Goal: Information Seeking & Learning: Learn about a topic

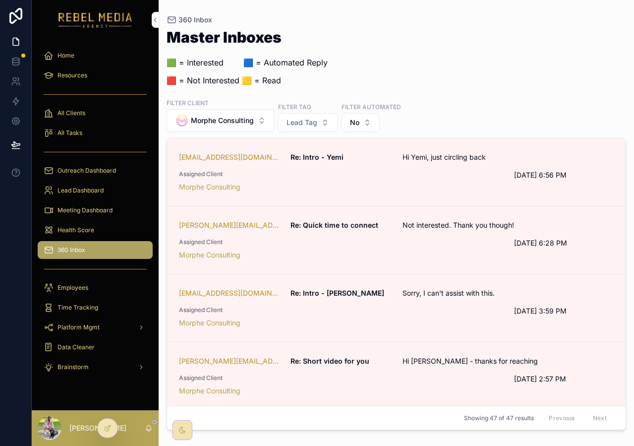
click at [92, 251] on div "360 Inbox" at bounding box center [95, 250] width 103 height 16
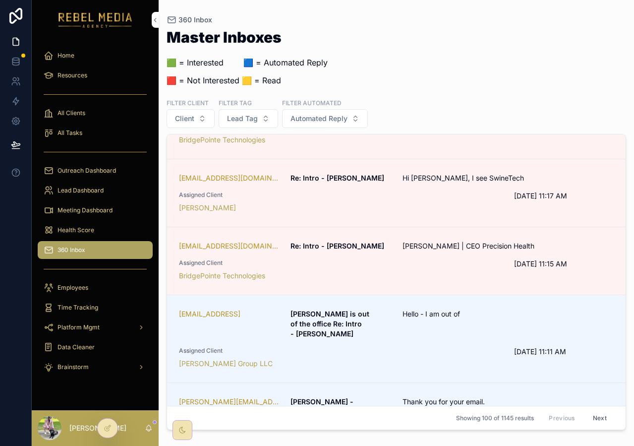
scroll to position [488, 0]
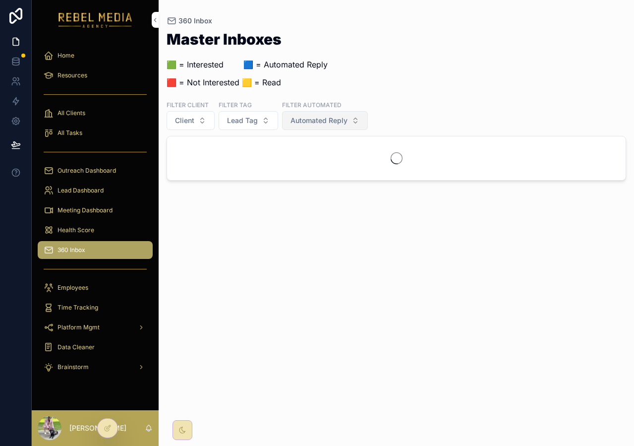
click at [324, 116] on span "Automated Reply" at bounding box center [318, 121] width 57 height 10
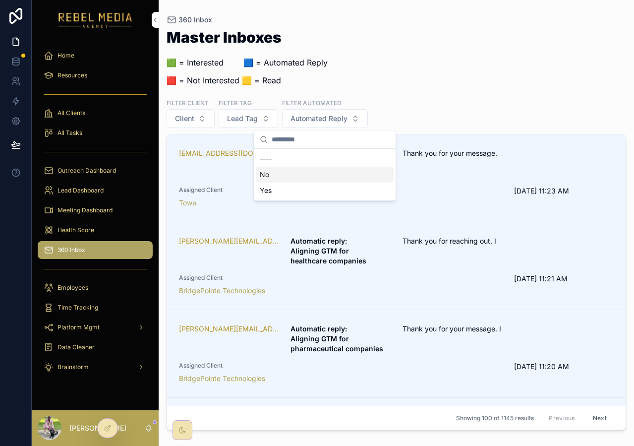
click at [298, 169] on div "No" at bounding box center [325, 175] width 138 height 16
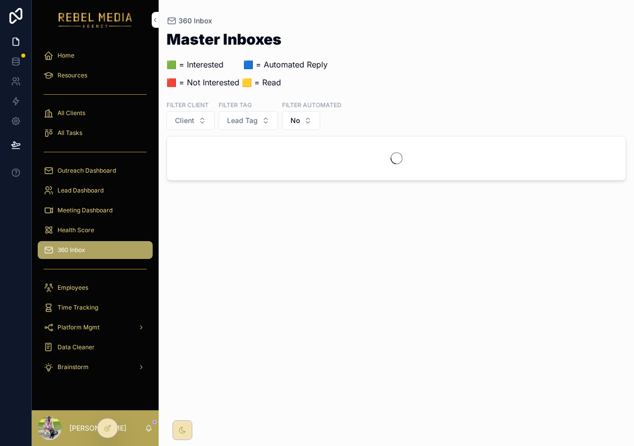
click at [590, 83] on div "Master Inboxes 🟩 = Interested ‎ ‎ ‎ ‎ ‎ ‎‎ ‎ 🟦 = Automated Reply 🟥 = Not Intere…" at bounding box center [397, 63] width 460 height 62
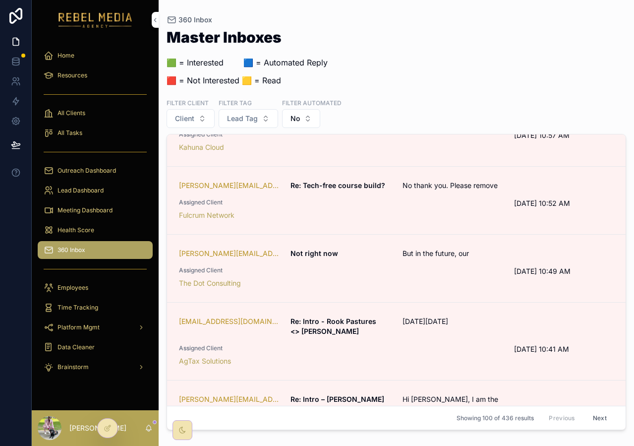
scroll to position [414, 0]
click at [383, 279] on div "The Dot Consulting" at bounding box center [340, 284] width 323 height 10
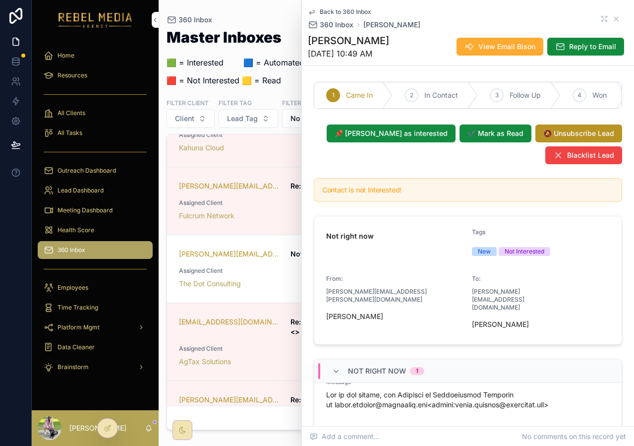
scroll to position [54, 0]
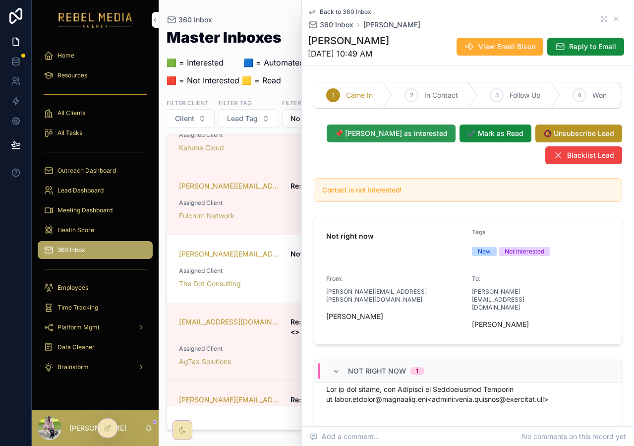
click at [430, 138] on span "📌 [PERSON_NAME] as interested" at bounding box center [391, 133] width 113 height 10
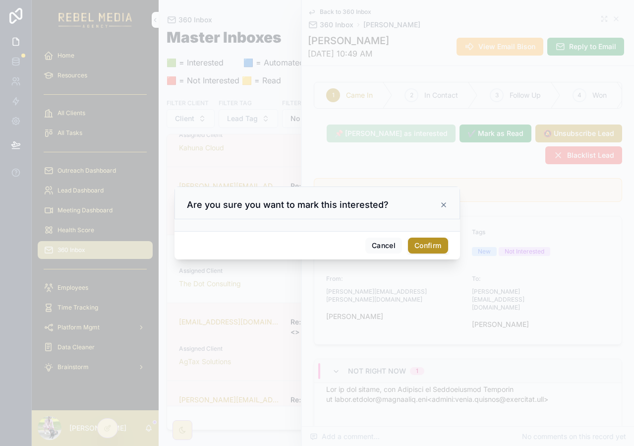
click at [427, 243] on button "Confirm" at bounding box center [428, 245] width 40 height 16
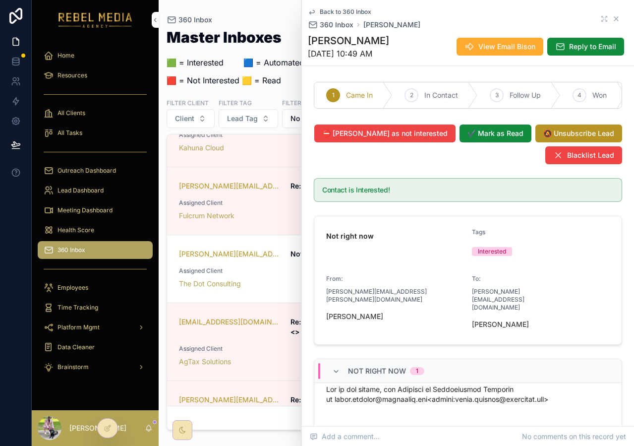
click at [612, 22] on icon "scrollable content" at bounding box center [616, 19] width 8 height 8
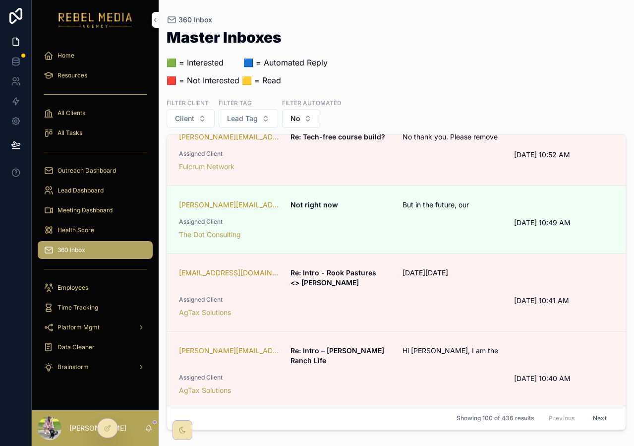
scroll to position [525, 0]
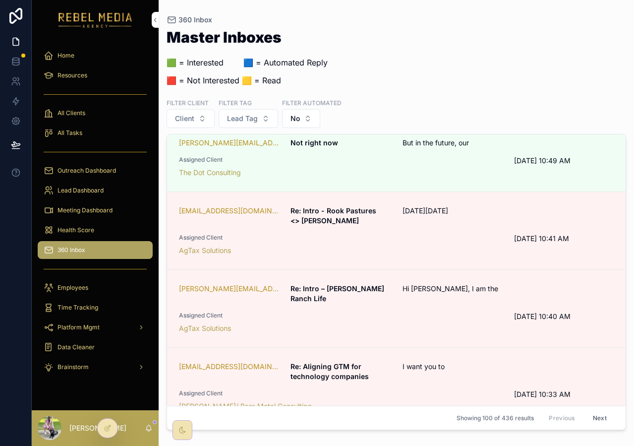
click at [419, 311] on div "Assigned Client AgTax Solutions" at bounding box center [340, 322] width 323 height 22
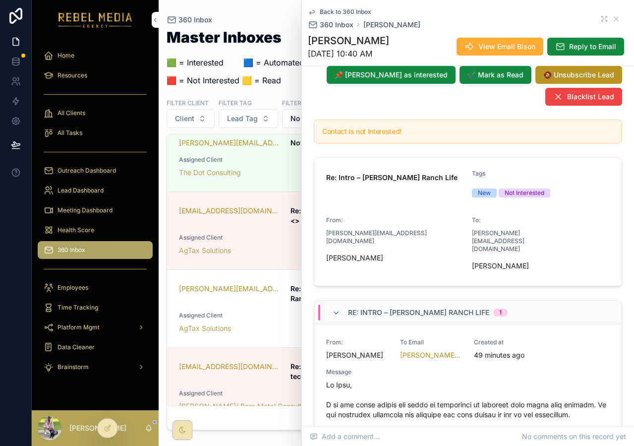
scroll to position [56, 0]
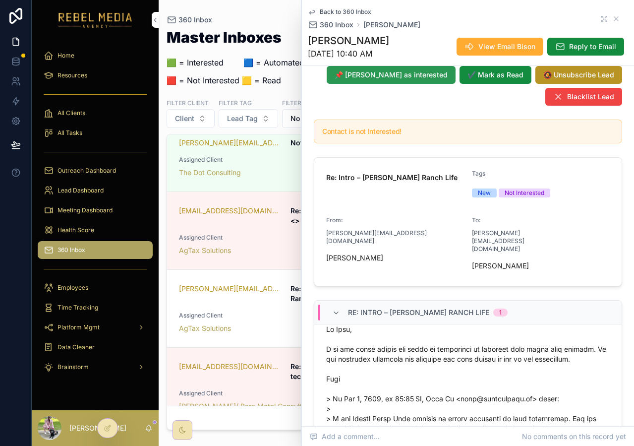
click at [406, 80] on span "📌 [PERSON_NAME] as interested" at bounding box center [391, 75] width 113 height 10
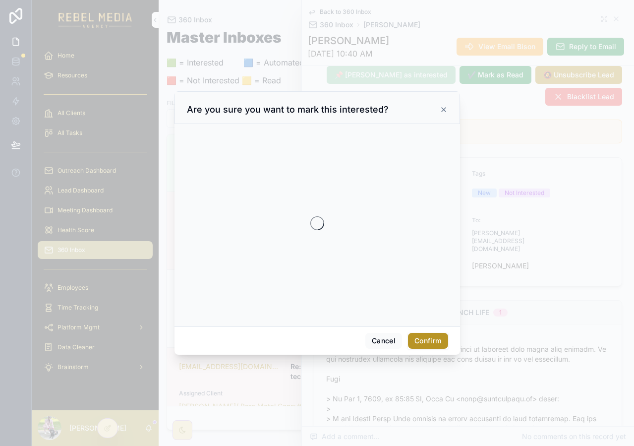
click at [426, 339] on button "Confirm" at bounding box center [428, 341] width 40 height 16
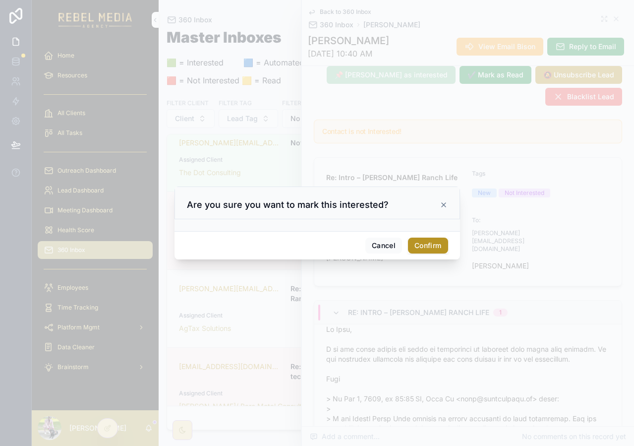
click at [428, 249] on button "Confirm" at bounding box center [428, 245] width 40 height 16
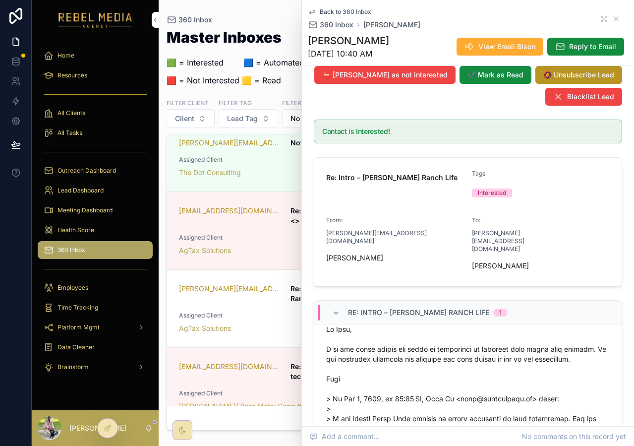
click at [614, 20] on div "Back to 360 Inbox 360 Inbox [PERSON_NAME]" at bounding box center [468, 19] width 320 height 22
click at [614, 20] on icon "scrollable content" at bounding box center [616, 19] width 4 height 4
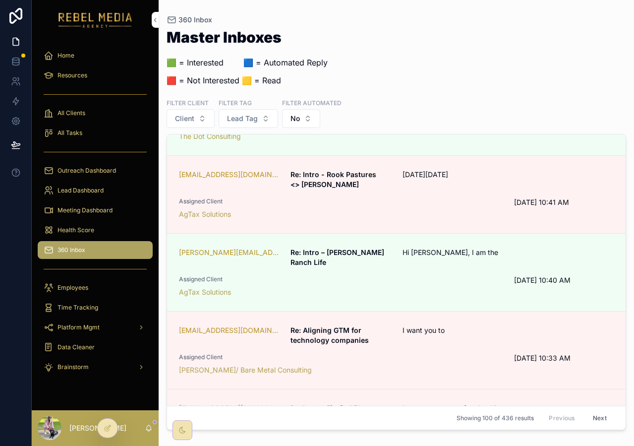
scroll to position [585, 0]
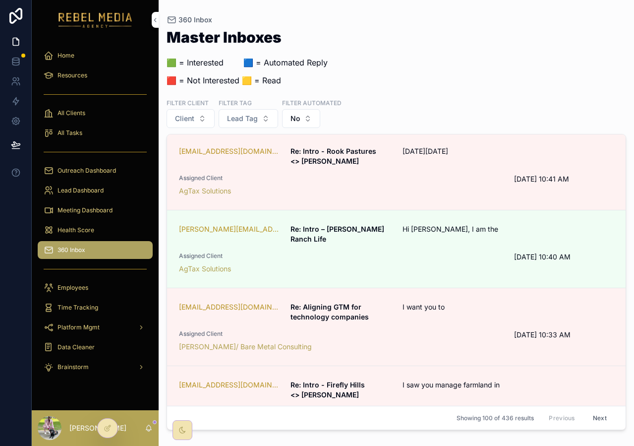
click at [419, 330] on div "Assigned Client [PERSON_NAME]/ Bare Metal Consulting" at bounding box center [340, 341] width 323 height 22
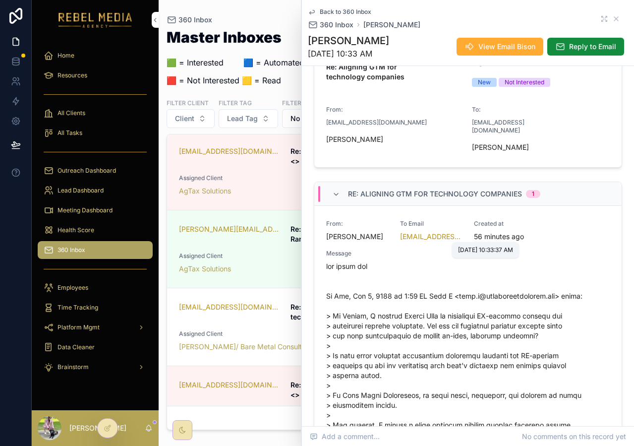
scroll to position [168, 0]
click at [614, 19] on icon "scrollable content" at bounding box center [616, 19] width 4 height 4
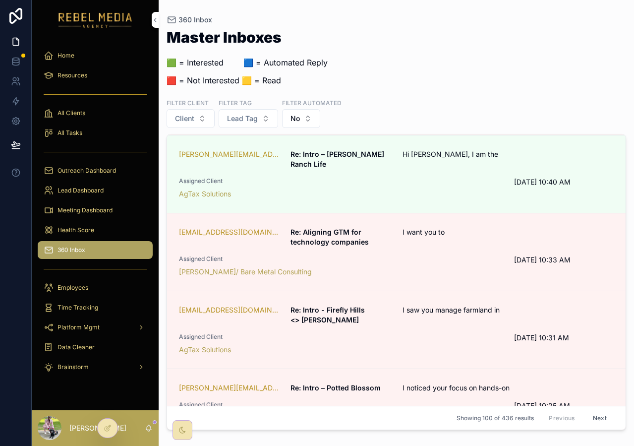
scroll to position [674, 0]
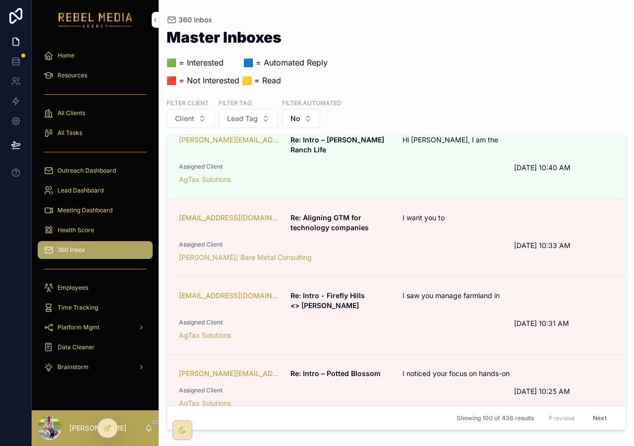
click at [444, 318] on div "Assigned Client AgTax Solutions" at bounding box center [340, 329] width 323 height 22
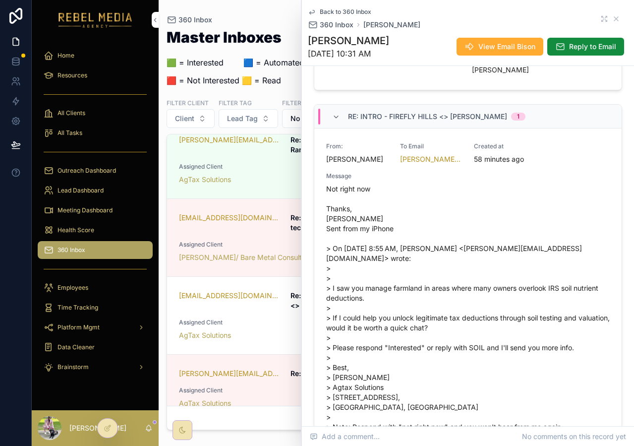
scroll to position [264, 0]
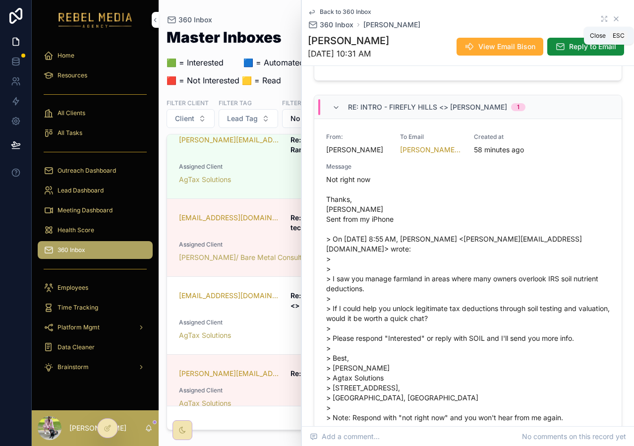
click at [612, 17] on icon "scrollable content" at bounding box center [616, 19] width 8 height 8
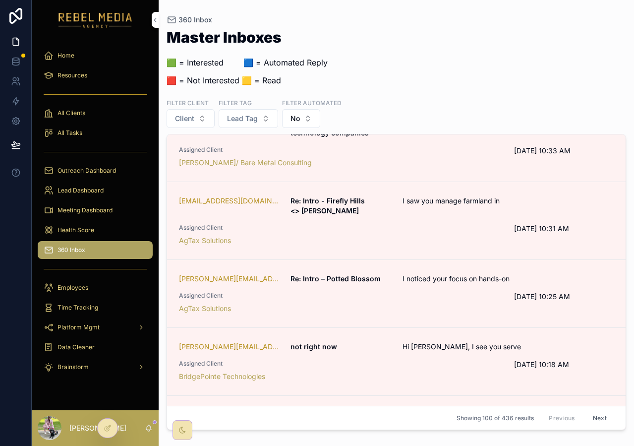
scroll to position [788, 0]
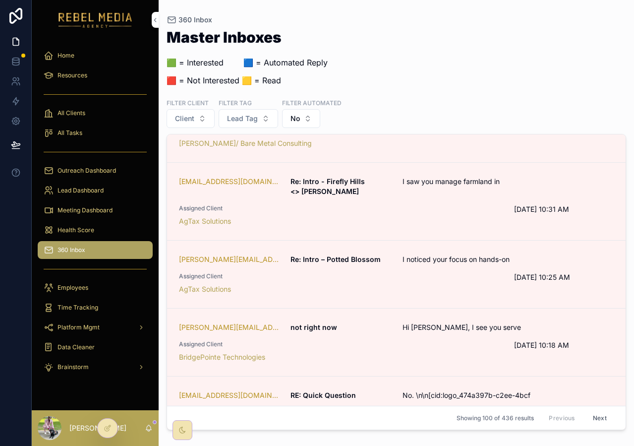
click at [441, 340] on span "Assigned Client" at bounding box center [340, 344] width 323 height 8
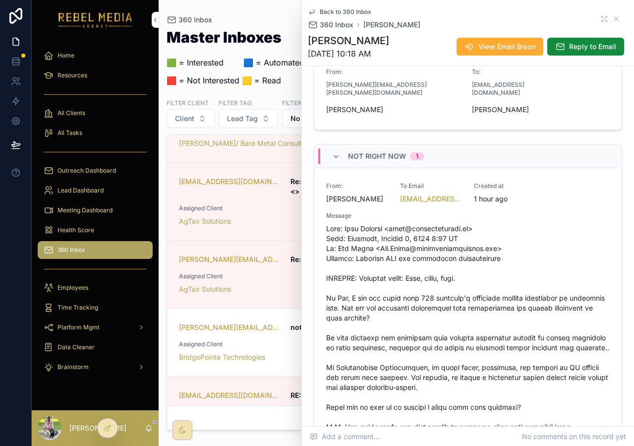
scroll to position [10, 0]
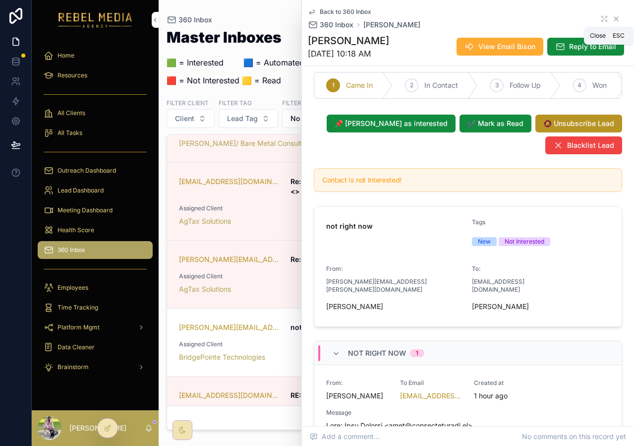
click at [614, 20] on icon "scrollable content" at bounding box center [616, 19] width 4 height 4
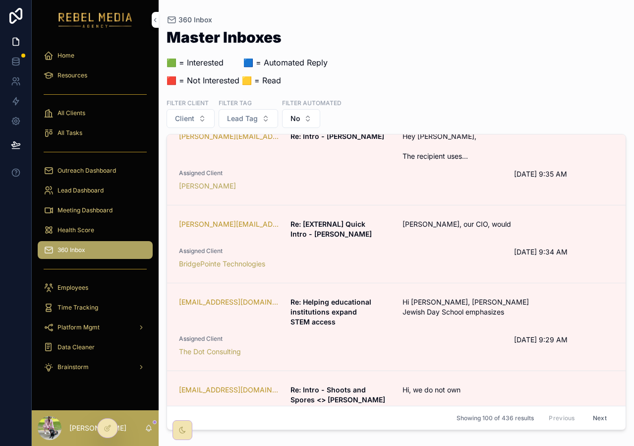
scroll to position [1418, 0]
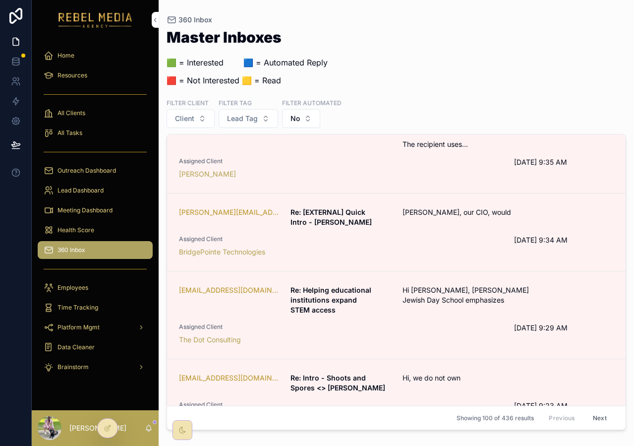
click at [425, 235] on span "Assigned Client" at bounding box center [340, 239] width 323 height 8
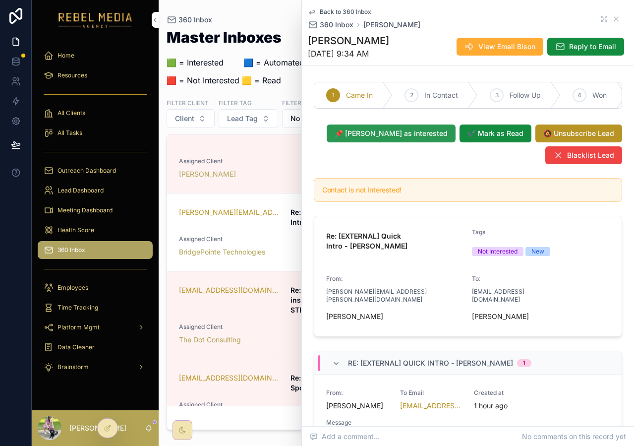
click at [405, 138] on span "📌 [PERSON_NAME] as interested" at bounding box center [391, 133] width 113 height 10
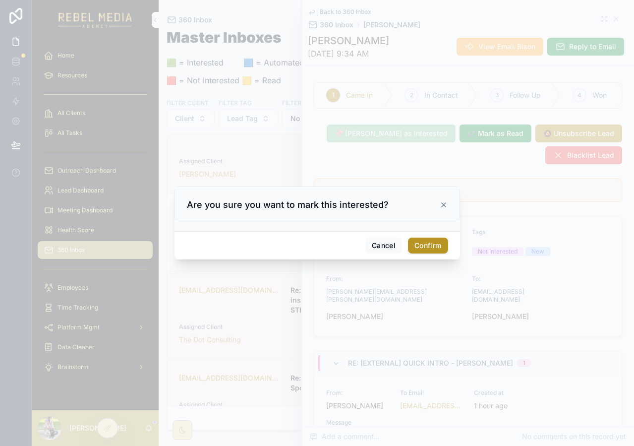
click at [417, 240] on button "Confirm" at bounding box center [428, 245] width 40 height 16
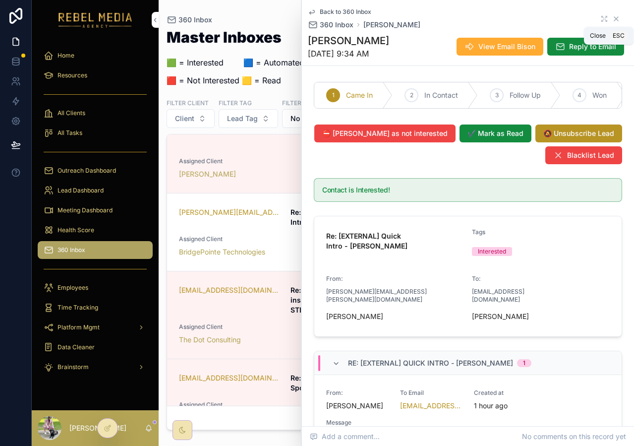
click at [612, 20] on icon "scrollable content" at bounding box center [616, 19] width 8 height 8
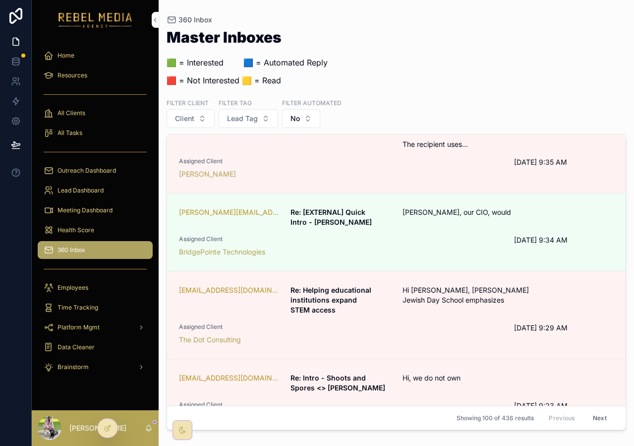
click at [418, 335] on div "The Dot Consulting" at bounding box center [340, 340] width 323 height 10
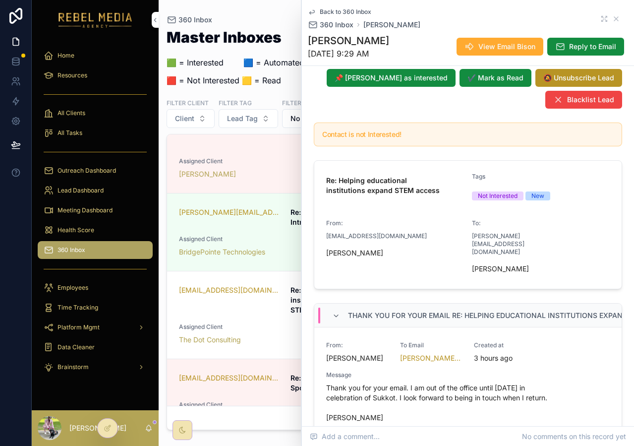
scroll to position [108, 0]
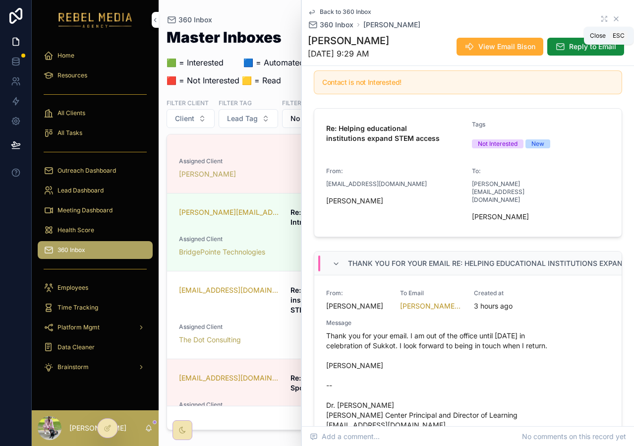
click at [612, 18] on icon "scrollable content" at bounding box center [616, 19] width 8 height 8
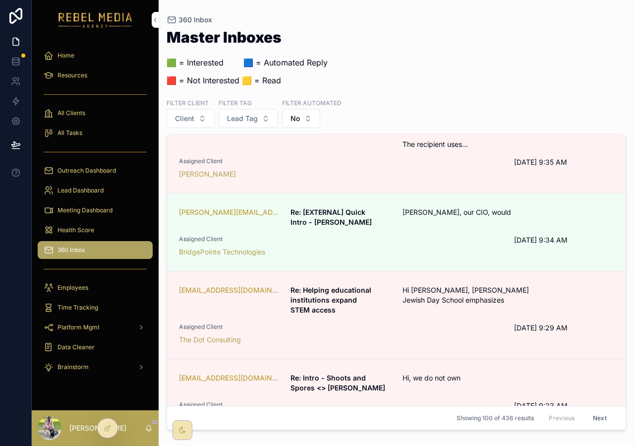
click at [88, 227] on span "Health Score" at bounding box center [76, 230] width 37 height 8
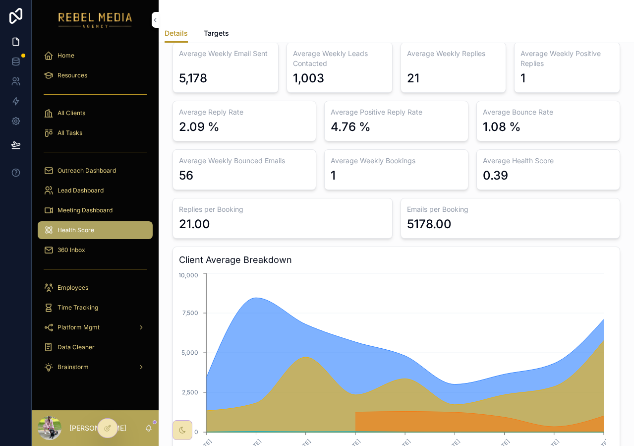
scroll to position [36, 0]
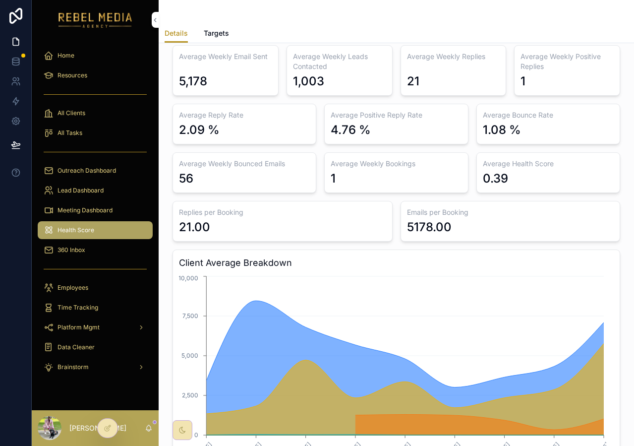
click at [112, 202] on div "Meeting Dashboard" at bounding box center [95, 210] width 103 height 16
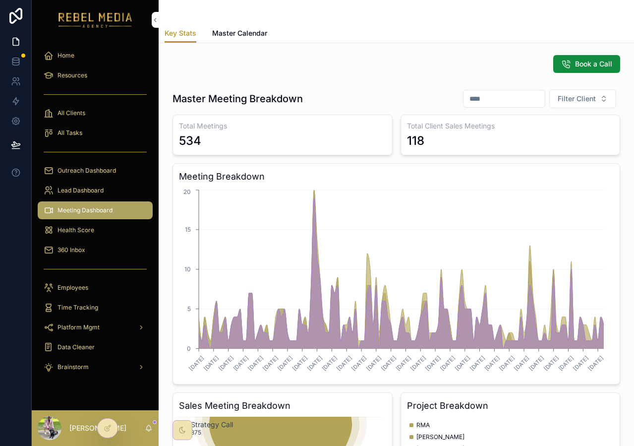
click at [106, 197] on div "Lead Dashboard" at bounding box center [95, 190] width 103 height 16
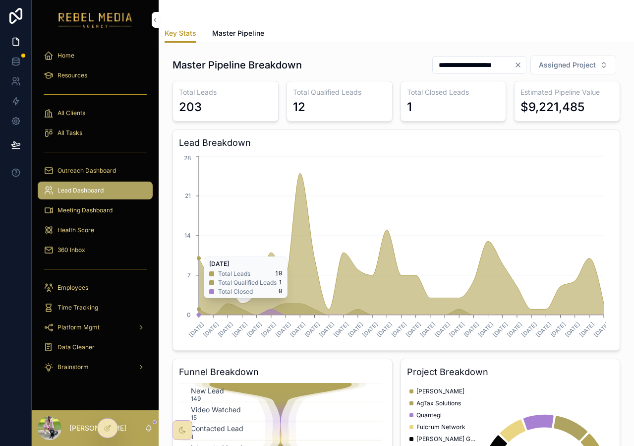
click at [261, 184] on icon "[DATE] [DATE] [DATE] [DATE] [DATE] [DATE] [DATE] [DATE] [DATE] [DATE] [DATE] [D…" at bounding box center [392, 249] width 427 height 190
click at [101, 174] on span "Outreach Dashboard" at bounding box center [87, 171] width 58 height 8
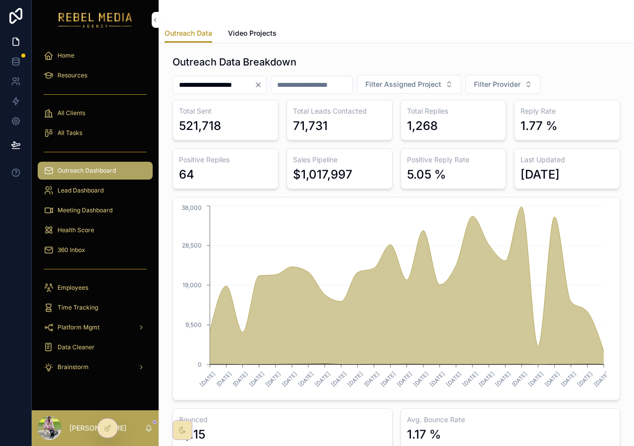
click at [260, 85] on icon "Clear" at bounding box center [258, 85] width 4 height 4
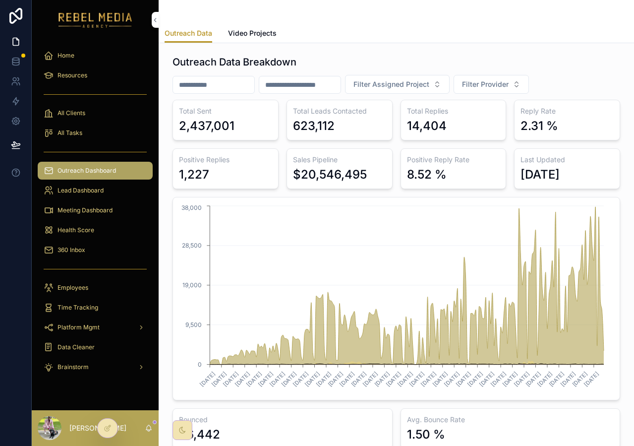
click at [236, 39] on link "Video Projects" at bounding box center [252, 34] width 49 height 20
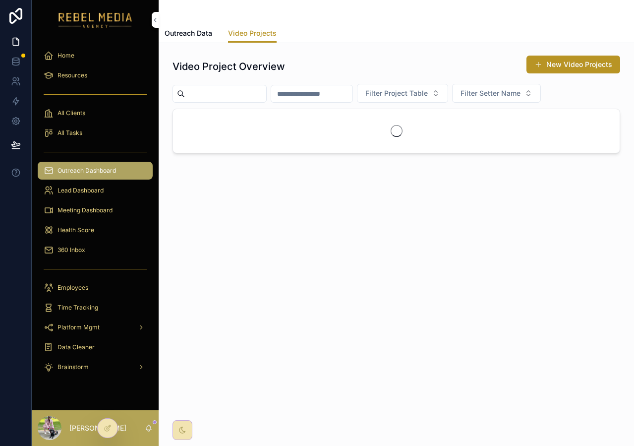
click at [183, 38] on span "Outreach Data" at bounding box center [189, 33] width 48 height 10
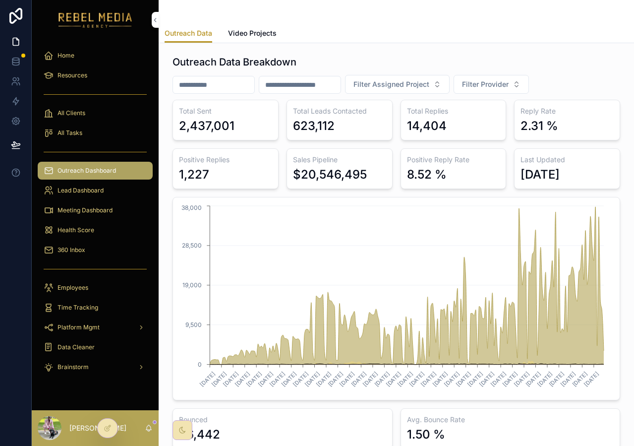
click at [93, 109] on div "All Clients" at bounding box center [95, 113] width 103 height 16
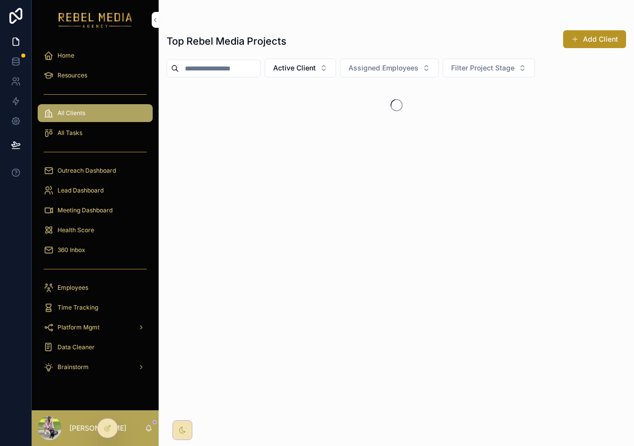
click at [93, 109] on div "All Clients" at bounding box center [95, 113] width 103 height 16
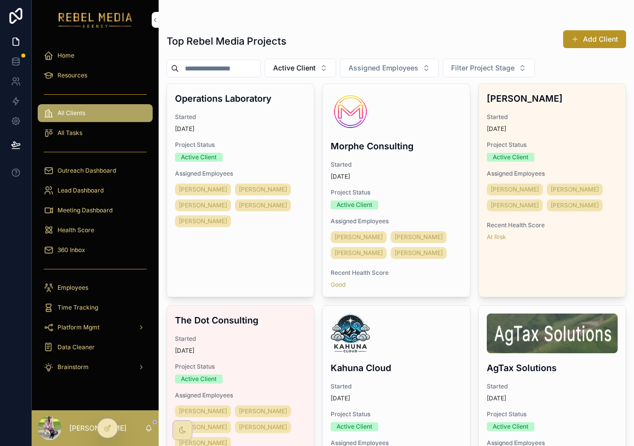
click at [88, 62] on div "Home" at bounding box center [95, 56] width 103 height 16
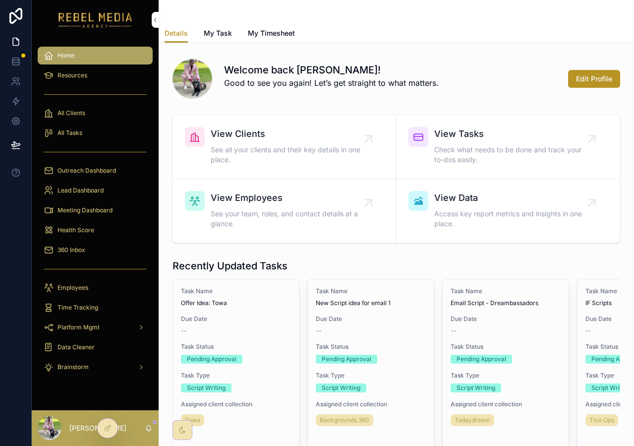
click at [0, 0] on icon at bounding box center [0, 0] width 0 height 0
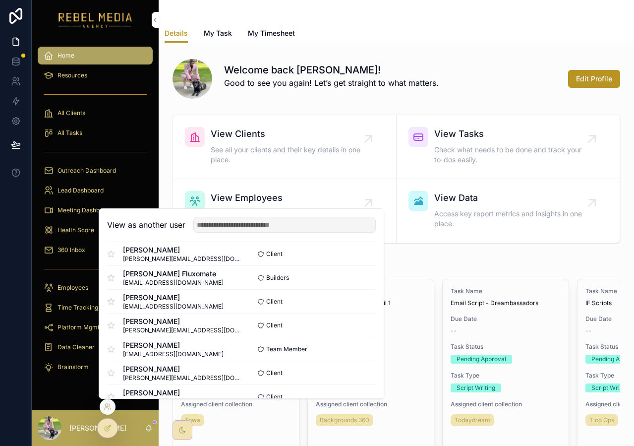
scroll to position [265, 0]
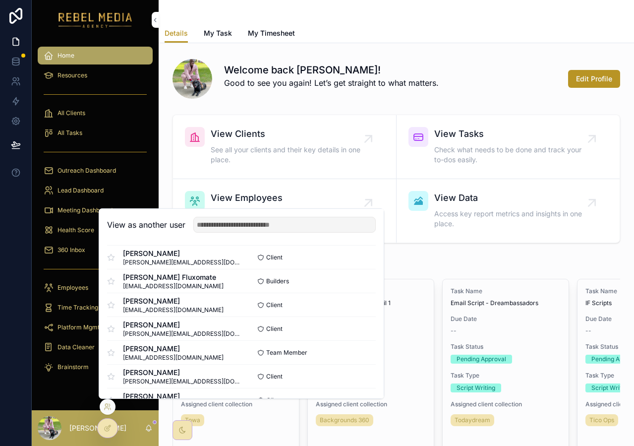
click at [0, 0] on button "Select" at bounding box center [0, 0] width 0 height 0
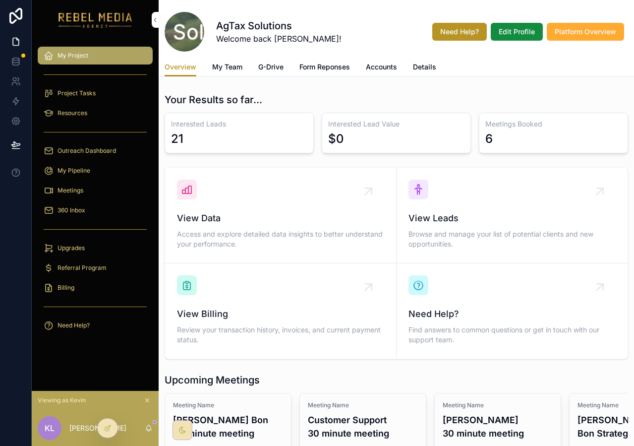
click at [106, 95] on div "Project Tasks" at bounding box center [95, 93] width 103 height 16
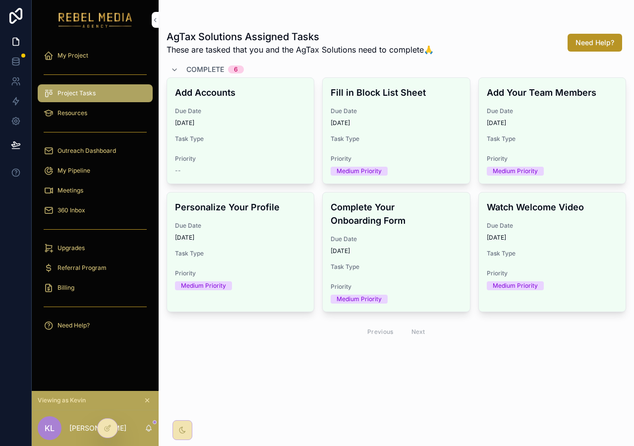
click at [92, 122] on div "Resources" at bounding box center [95, 113] width 127 height 20
click at [87, 114] on div "Resources" at bounding box center [95, 113] width 103 height 16
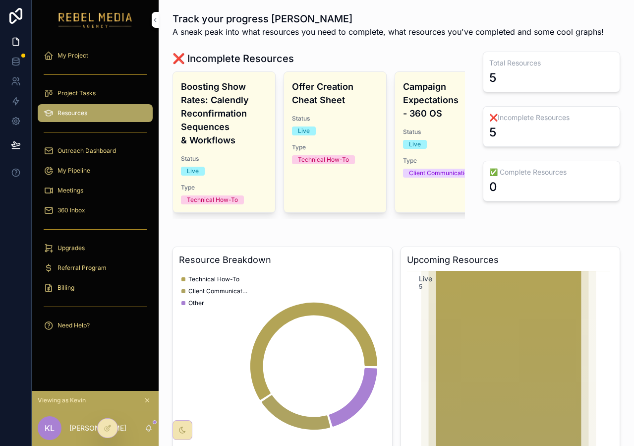
scroll to position [0, 13]
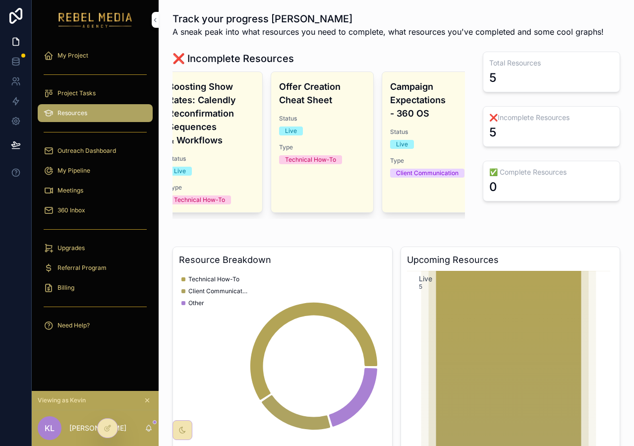
click at [334, 148] on span "Type" at bounding box center [322, 147] width 86 height 8
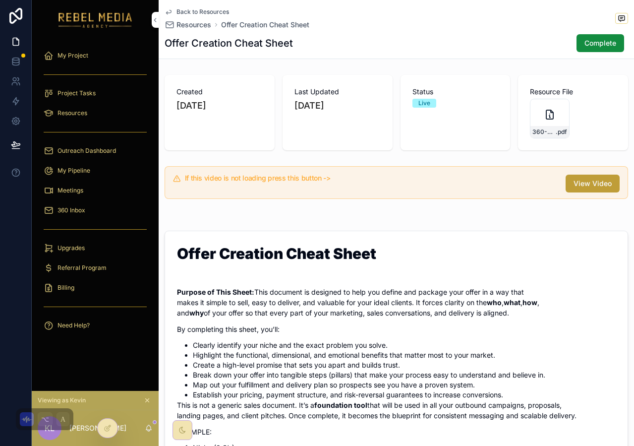
click at [581, 185] on span "View Video" at bounding box center [593, 183] width 38 height 10
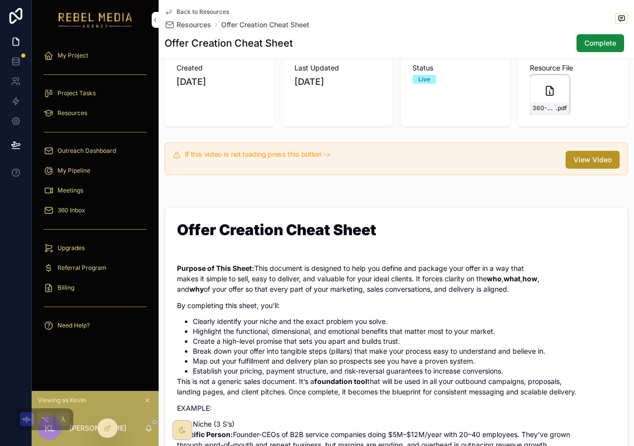
click at [544, 88] on icon "scrollable content" at bounding box center [550, 91] width 12 height 12
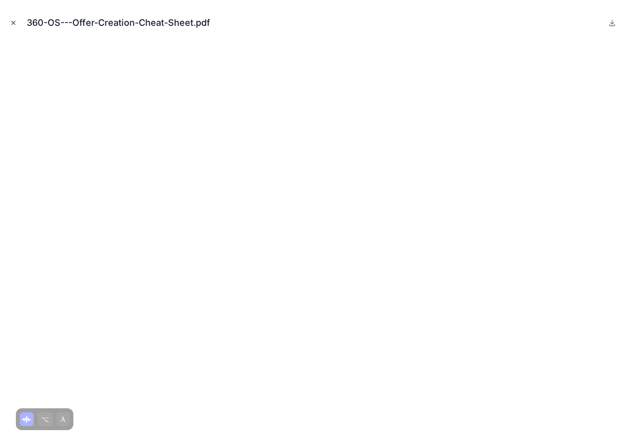
click at [13, 23] on icon "Close modal" at bounding box center [13, 22] width 7 height 7
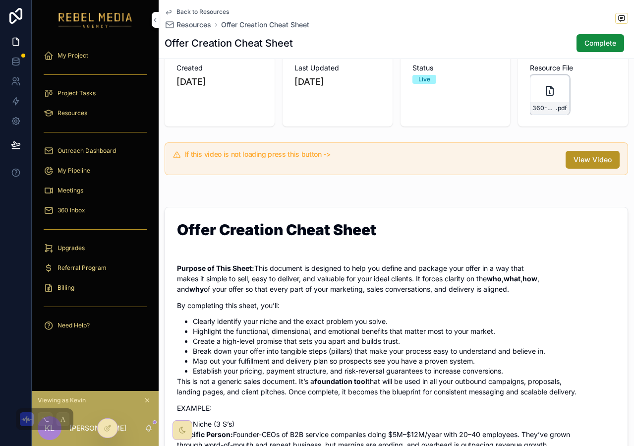
click at [0, 0] on icon "scrollable content" at bounding box center [0, 0] width 0 height 0
click at [104, 100] on div "Project Tasks" at bounding box center [95, 93] width 103 height 16
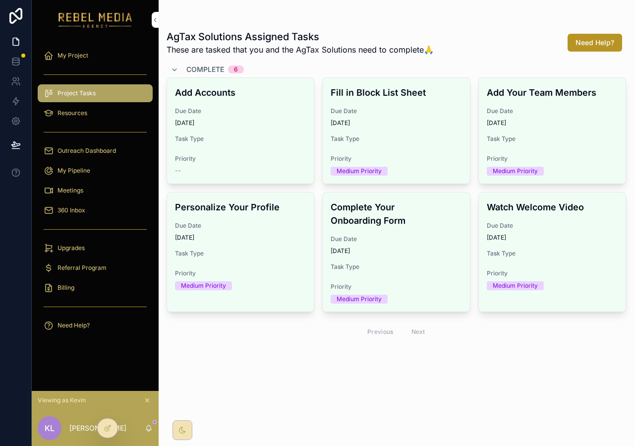
click at [99, 121] on link "Resources" at bounding box center [95, 113] width 115 height 18
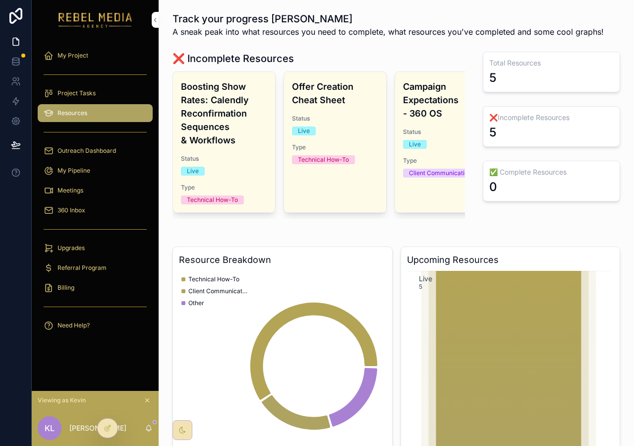
click at [98, 164] on div "My Pipeline" at bounding box center [95, 171] width 103 height 16
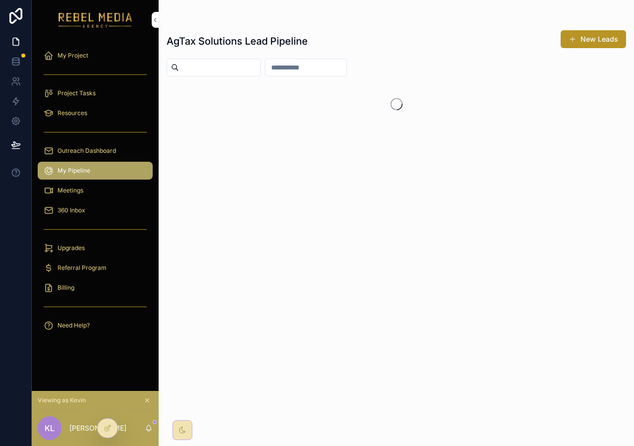
click at [82, 91] on span "Project Tasks" at bounding box center [77, 93] width 38 height 8
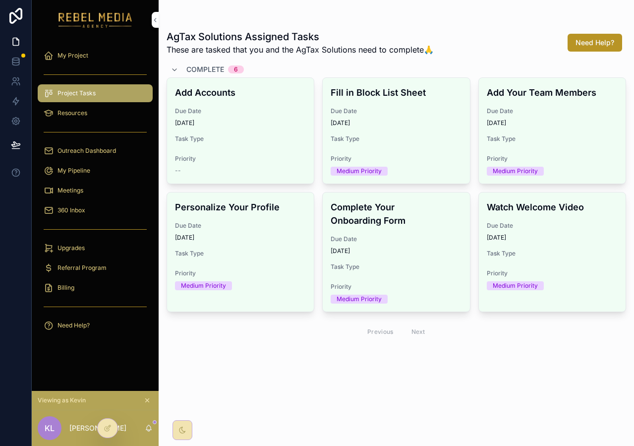
click at [108, 61] on div "My Project" at bounding box center [95, 56] width 103 height 16
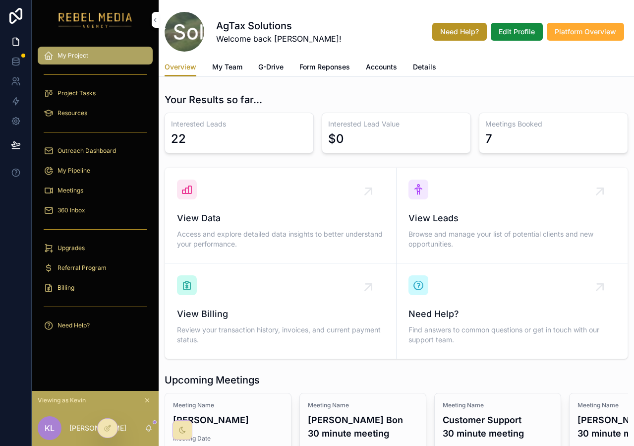
click at [144, 105] on link "Resources" at bounding box center [95, 113] width 115 height 18
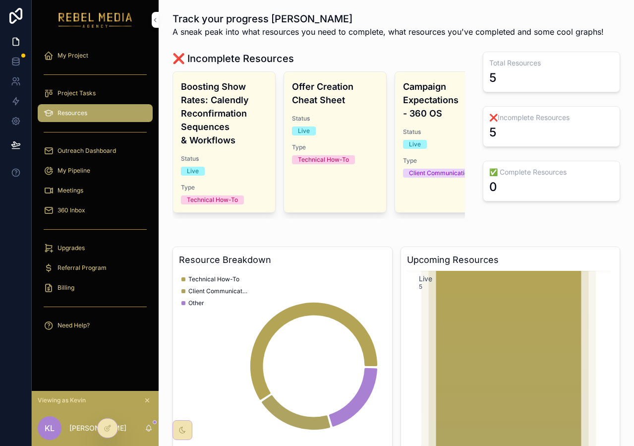
click at [144, 406] on div "Viewing as Kevin" at bounding box center [95, 400] width 127 height 19
click at [144, 403] on icon "scrollable content" at bounding box center [147, 400] width 7 height 7
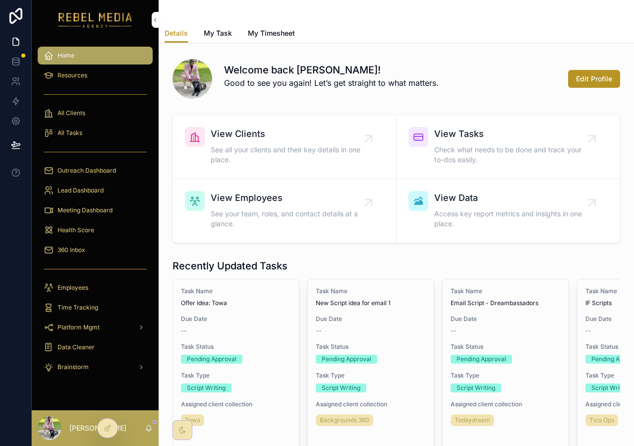
click at [108, 119] on div "All Clients" at bounding box center [95, 113] width 103 height 16
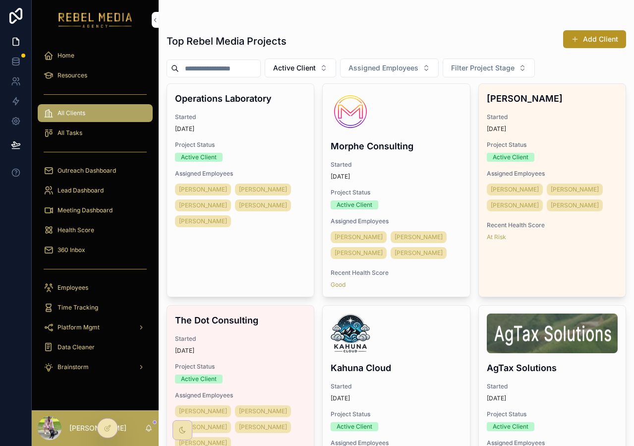
click at [93, 76] on div "Resources" at bounding box center [95, 75] width 103 height 16
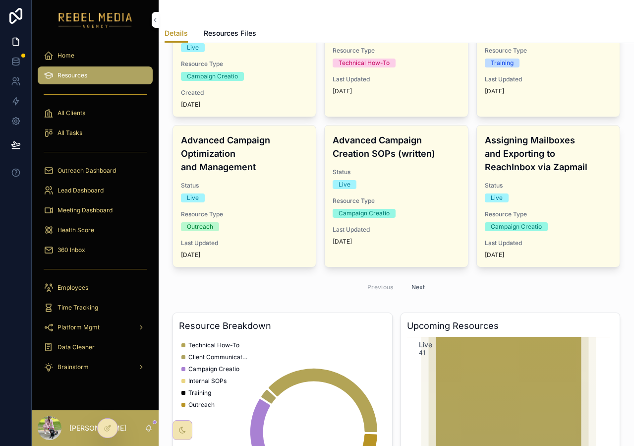
scroll to position [676, 0]
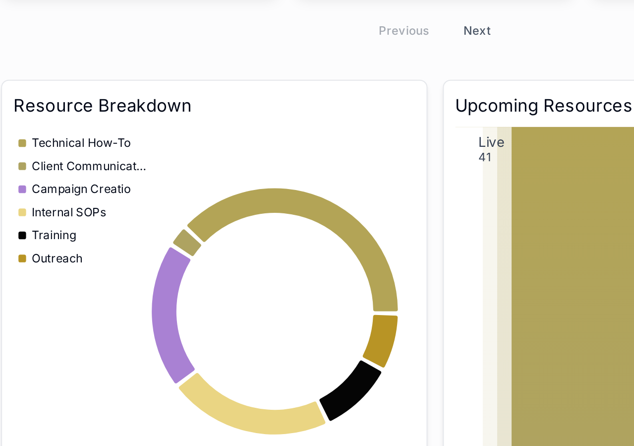
click at [413, 117] on button "Next" at bounding box center [419, 115] width 28 height 15
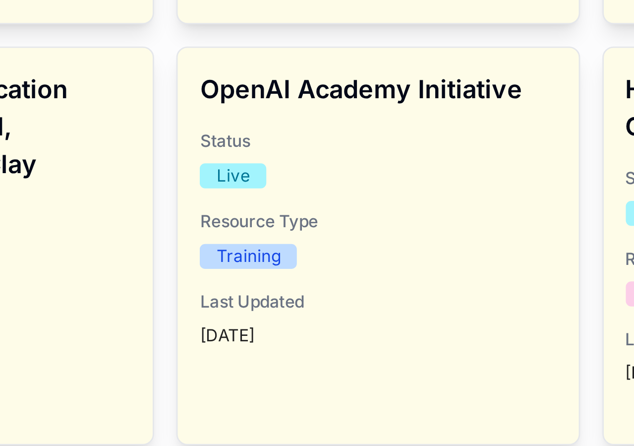
scroll to position [342, 0]
click at [413, 168] on div "Live" at bounding box center [396, 170] width 127 height 9
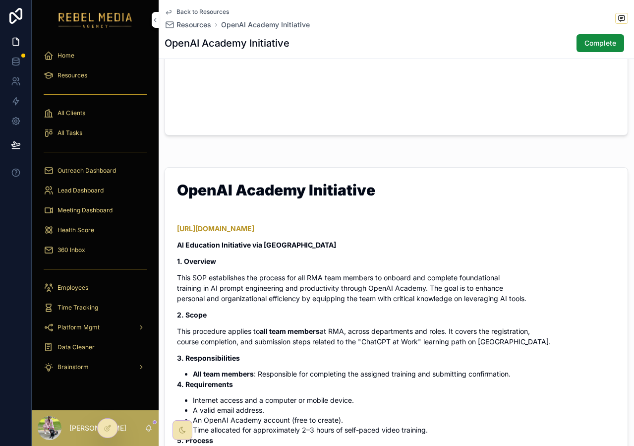
scroll to position [323, 0]
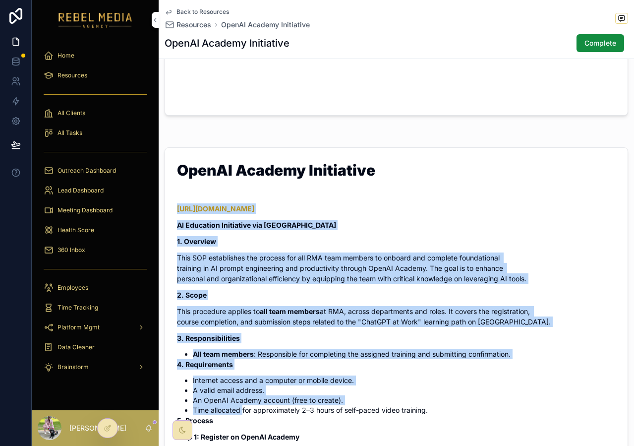
drag, startPoint x: 171, startPoint y: 205, endPoint x: 242, endPoint y: 410, distance: 217.3
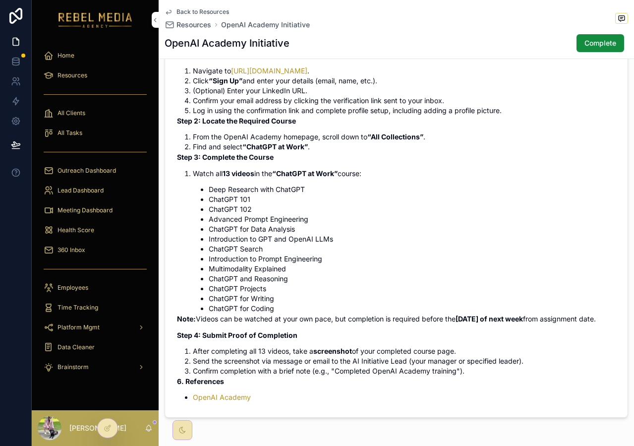
scroll to position [714, 0]
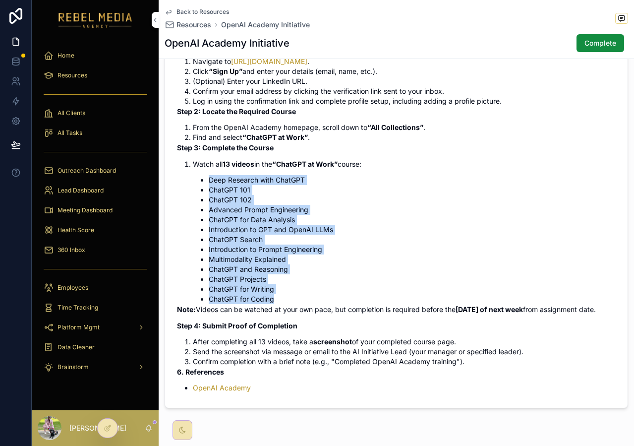
drag, startPoint x: 204, startPoint y: 170, endPoint x: 294, endPoint y: 295, distance: 155.2
click at [294, 295] on li "Watch all 13 videos in the “ChatGPT at Work” course: Deep Research with ChatGPT…" at bounding box center [404, 231] width 423 height 145
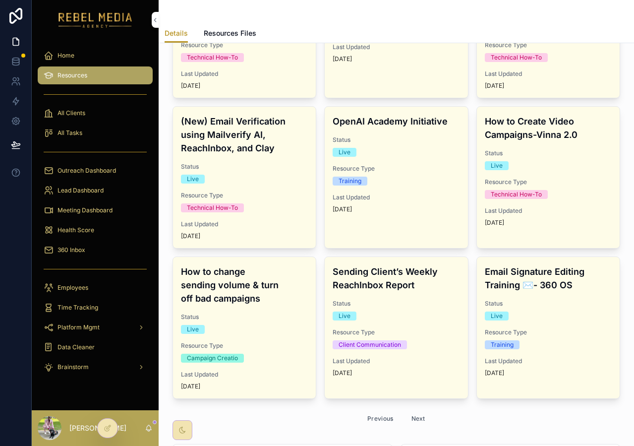
scroll to position [380, 0]
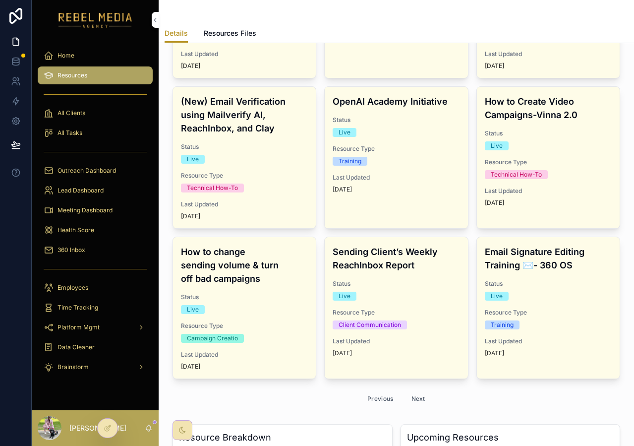
click at [281, 178] on span "Resource Type" at bounding box center [244, 176] width 127 height 8
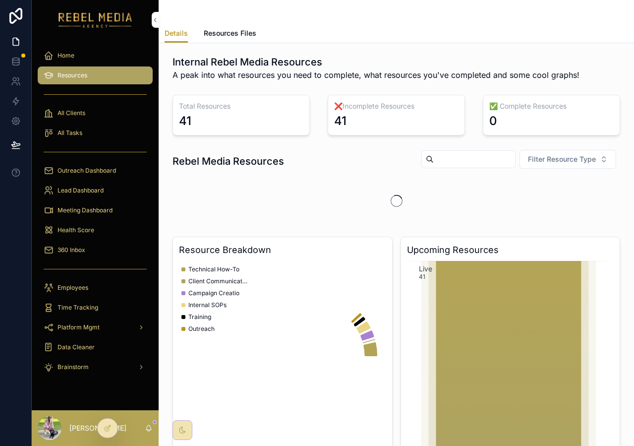
scroll to position [12, 0]
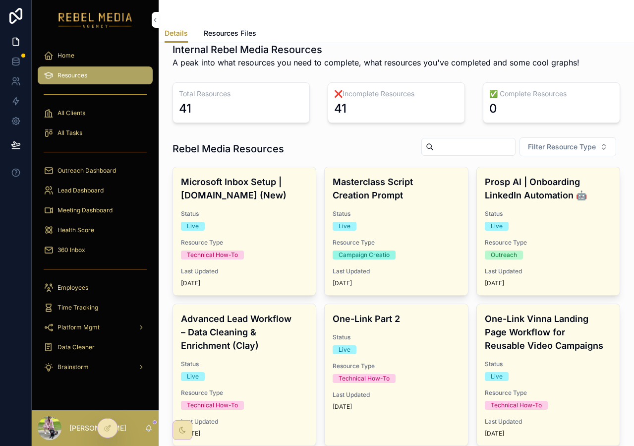
click at [544, 220] on div "Status Live" at bounding box center [548, 220] width 127 height 21
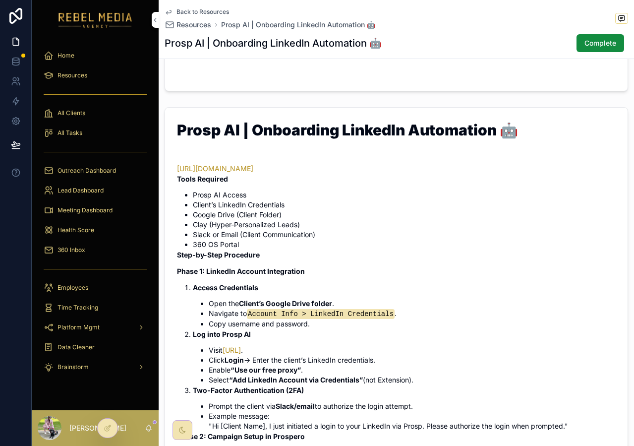
scroll to position [685, 0]
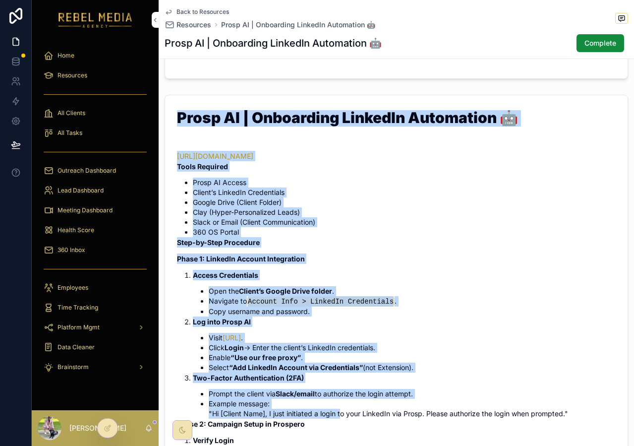
drag, startPoint x: 178, startPoint y: 114, endPoint x: 340, endPoint y: 411, distance: 338.9
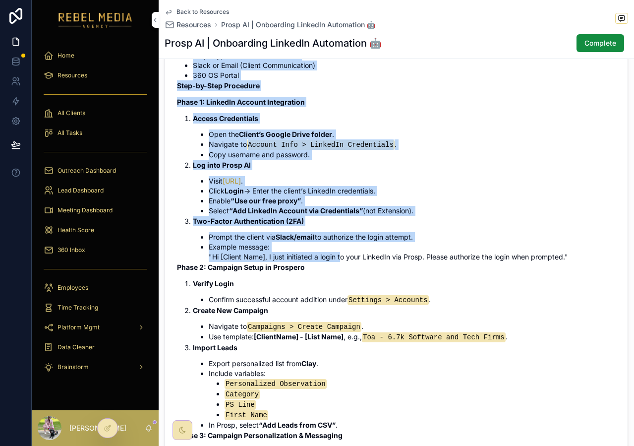
scroll to position [879, 0]
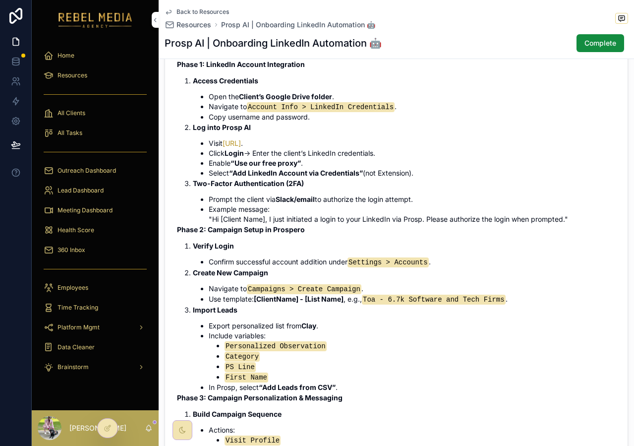
click at [273, 140] on li "Visit Prosp.ai ." at bounding box center [412, 143] width 407 height 10
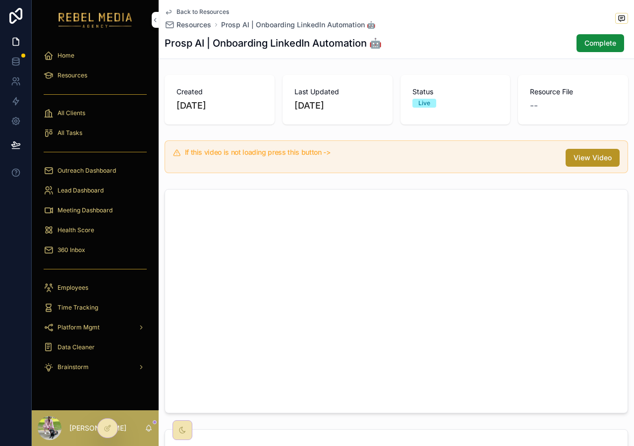
scroll to position [22, 0]
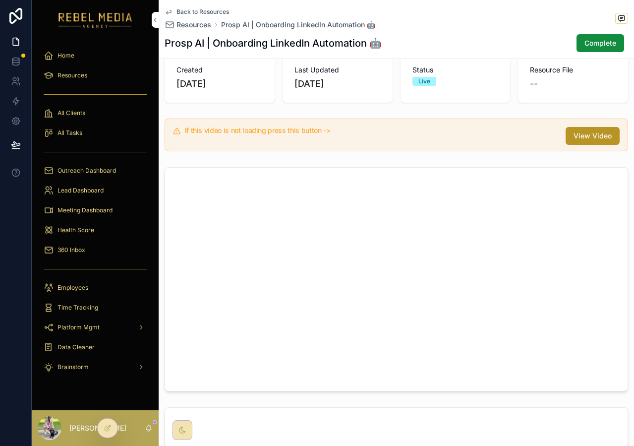
click at [98, 78] on div "Resources" at bounding box center [95, 75] width 103 height 16
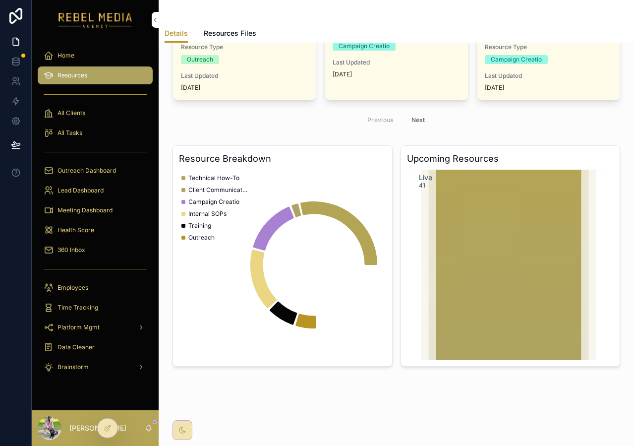
scroll to position [676, 0]
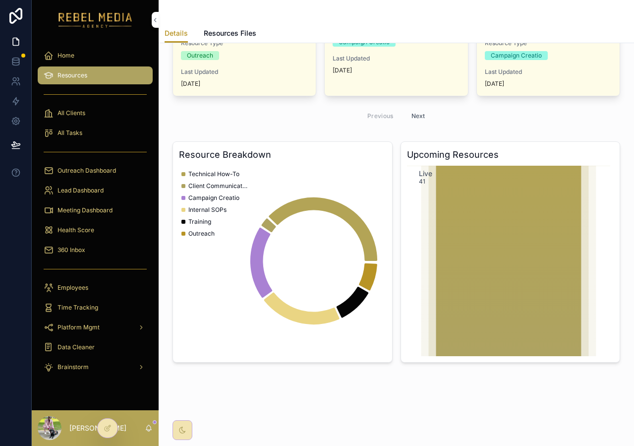
click at [108, 110] on div "All Clients" at bounding box center [95, 113] width 103 height 16
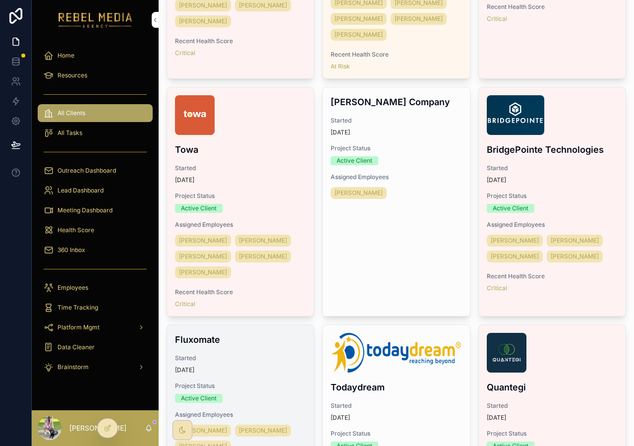
scroll to position [885, 0]
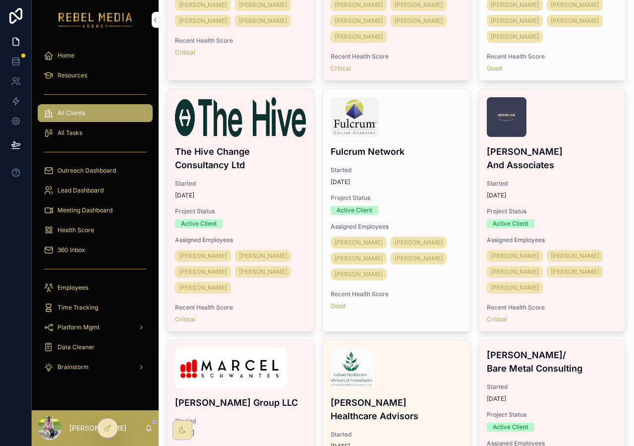
click at [68, 129] on span "All Tasks" at bounding box center [70, 133] width 25 height 8
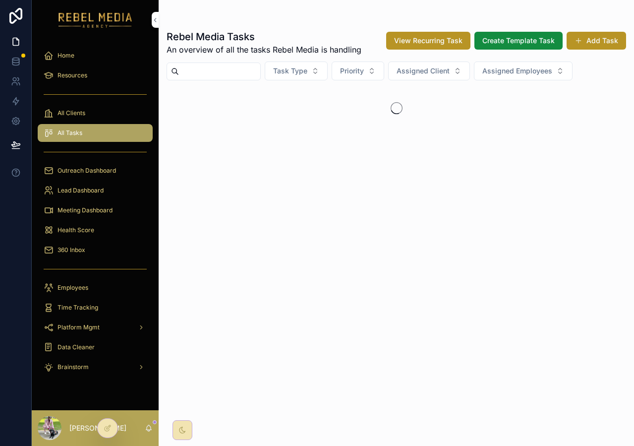
click at [87, 169] on span "Outreach Dashboard" at bounding box center [87, 171] width 58 height 8
